Goal: Information Seeking & Learning: Learn about a topic

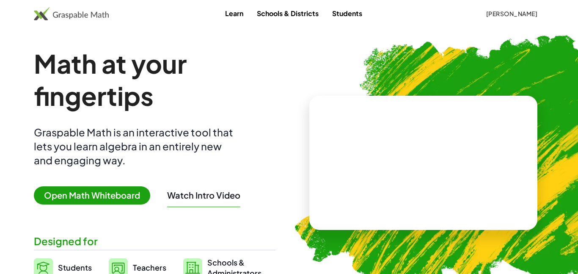
click at [497, 19] on button "[PERSON_NAME]" at bounding box center [511, 13] width 65 height 15
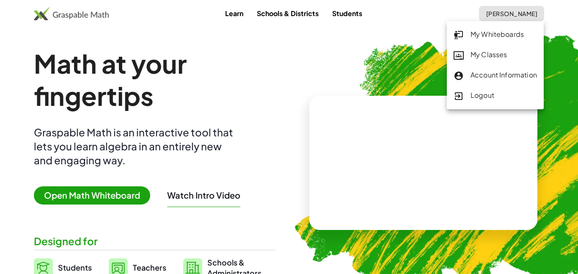
click at [488, 51] on div "My Classes" at bounding box center [495, 55] width 83 height 11
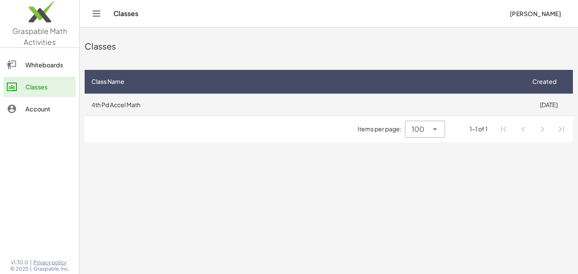
click at [369, 104] on td "4th Pd Accel Math" at bounding box center [305, 105] width 440 height 22
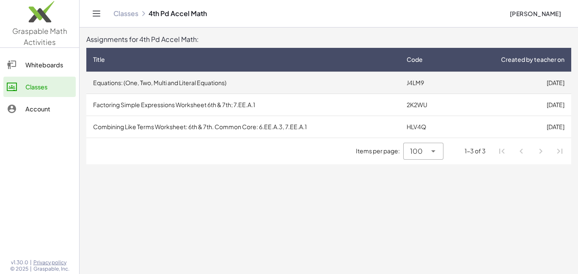
click at [371, 87] on td "Equations: (One, Two, Multi and Literal Equations)" at bounding box center [243, 83] width 314 height 22
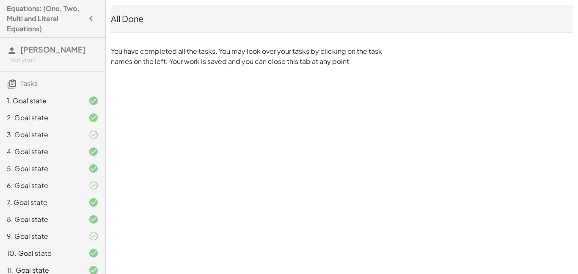
click at [0, 143] on div "2. Goal state" at bounding box center [52, 151] width 105 height 17
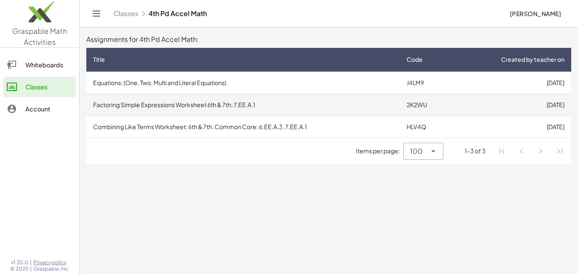
click at [204, 105] on td "Factoring Simple Expressions Worksheet 6th & 7th; 7.EE.A.1" at bounding box center [243, 105] width 314 height 22
